Goal: Task Accomplishment & Management: Manage account settings

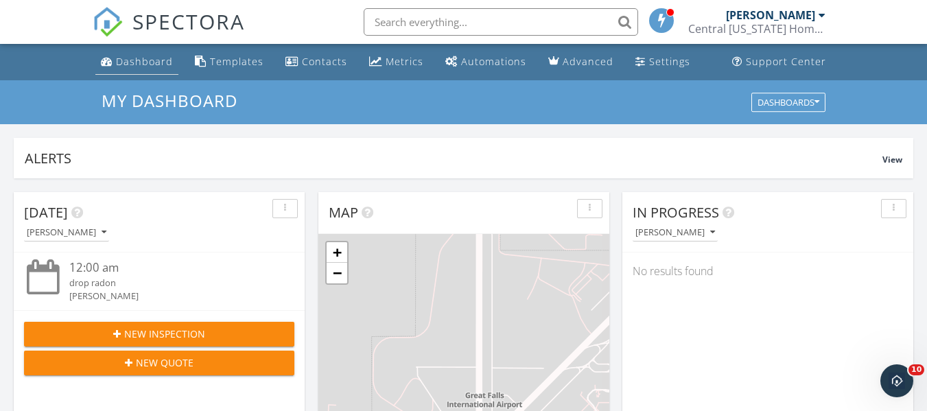
click at [156, 72] on link "Dashboard" at bounding box center [136, 61] width 83 height 25
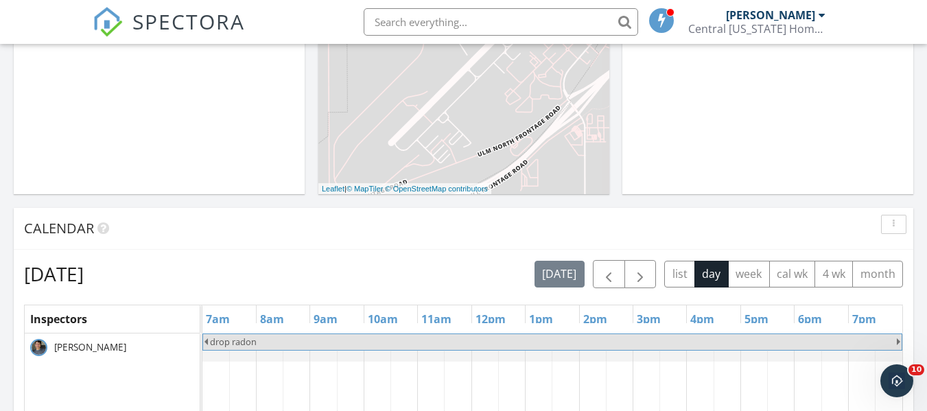
scroll to position [397, 0]
click at [736, 270] on button "week" at bounding box center [749, 272] width 42 height 27
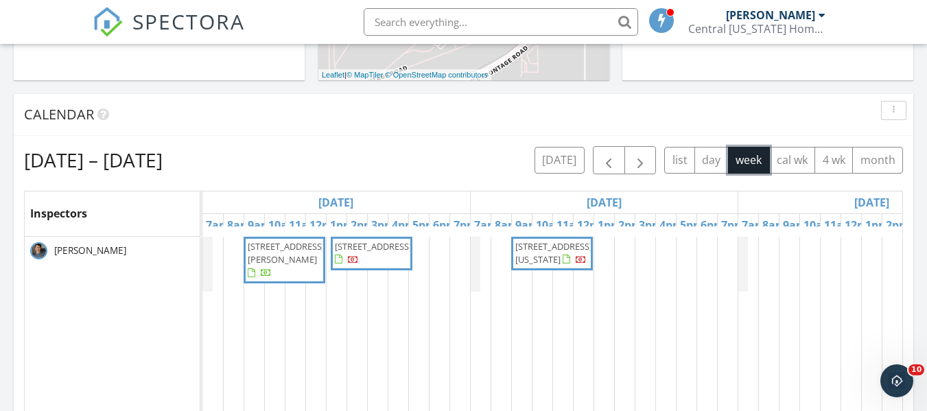
scroll to position [509, 0]
click at [866, 162] on button "month" at bounding box center [877, 161] width 51 height 27
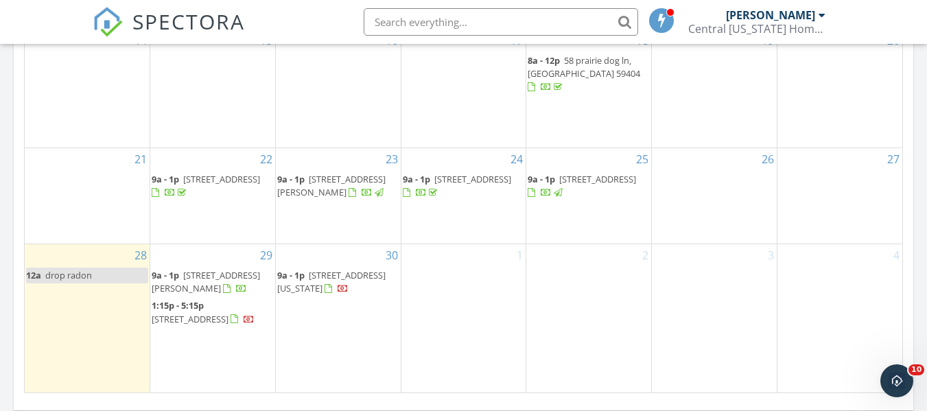
scroll to position [932, 0]
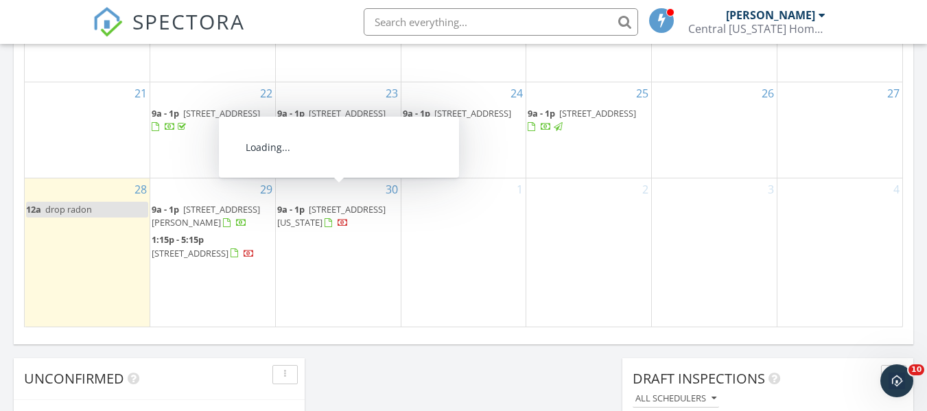
click at [349, 219] on div at bounding box center [343, 224] width 11 height 11
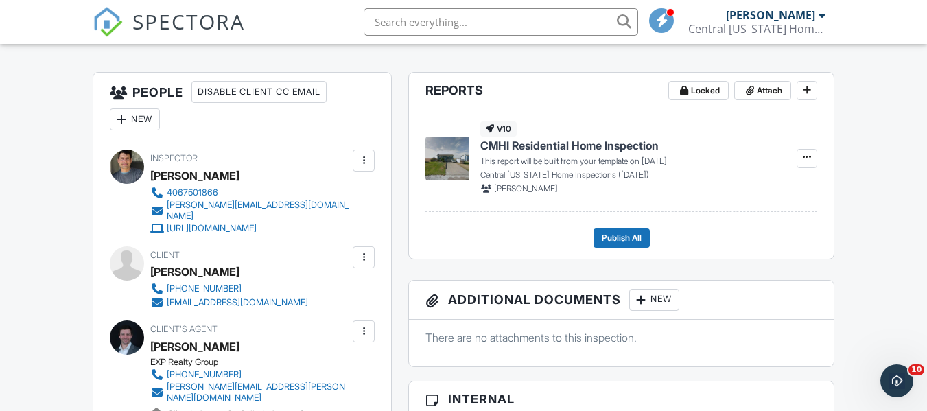
click at [365, 254] on div at bounding box center [364, 257] width 14 height 14
